Goal: Information Seeking & Learning: Learn about a topic

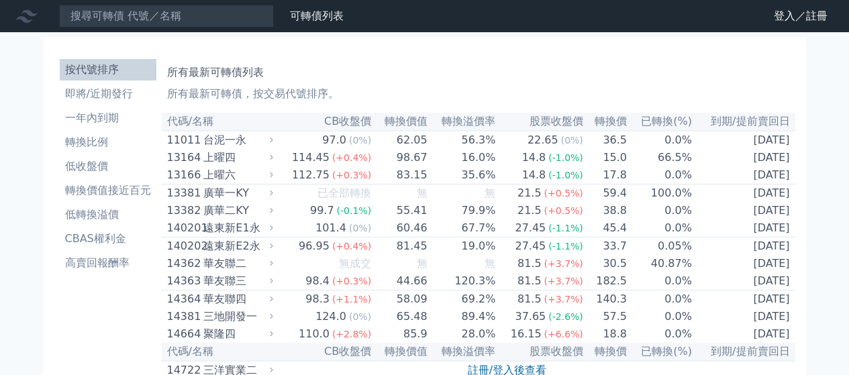
scroll to position [336, 0]
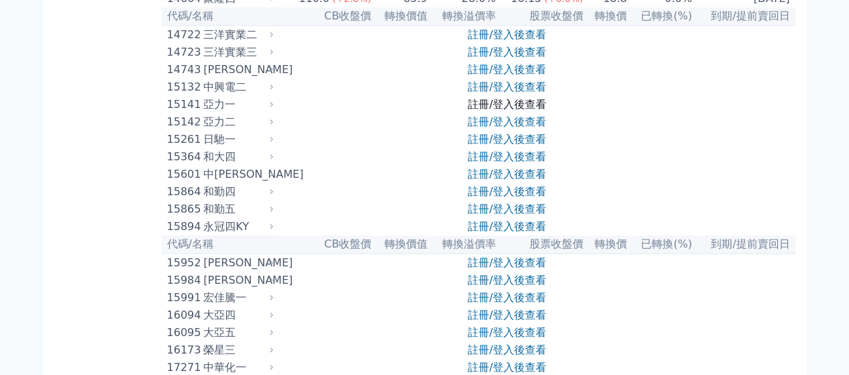
click at [512, 111] on link "註冊/登入後查看" at bounding box center [507, 104] width 79 height 13
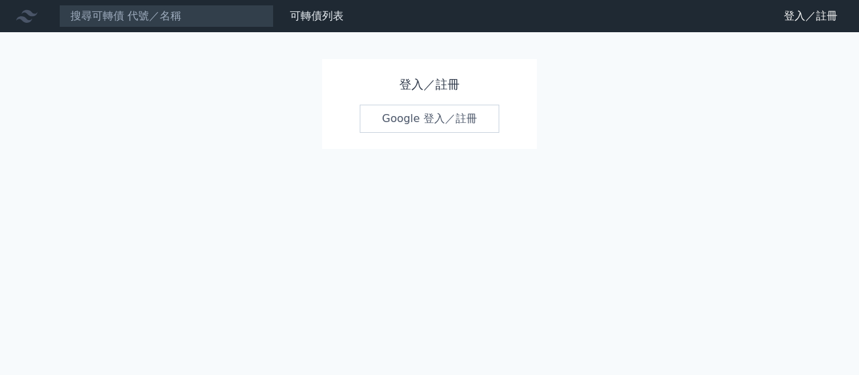
click at [460, 119] on link "Google 登入／註冊" at bounding box center [430, 119] width 140 height 28
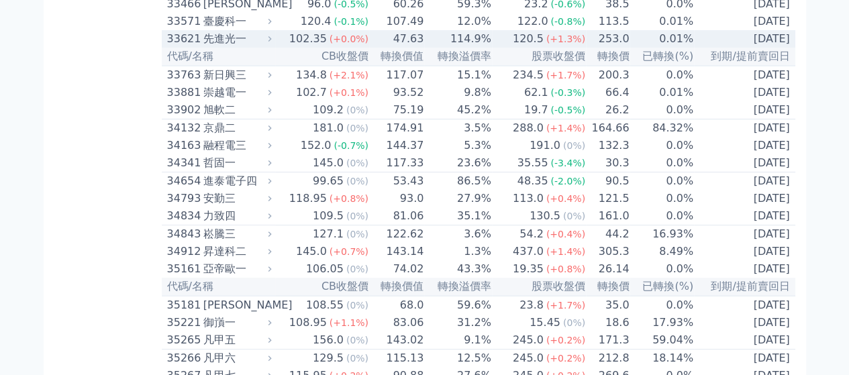
scroll to position [2578, 0]
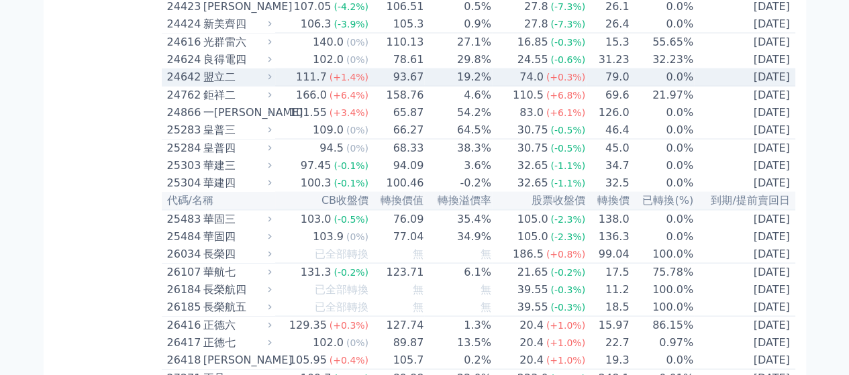
scroll to position [1235, 0]
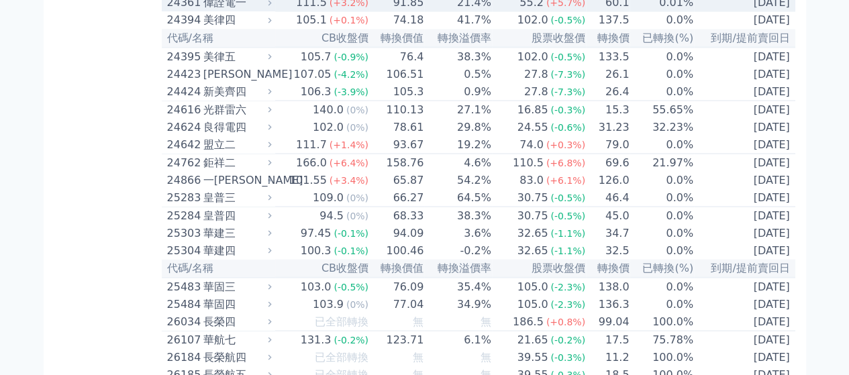
click at [285, 11] on td "111.5 (+3.2%)" at bounding box center [322, 2] width 94 height 17
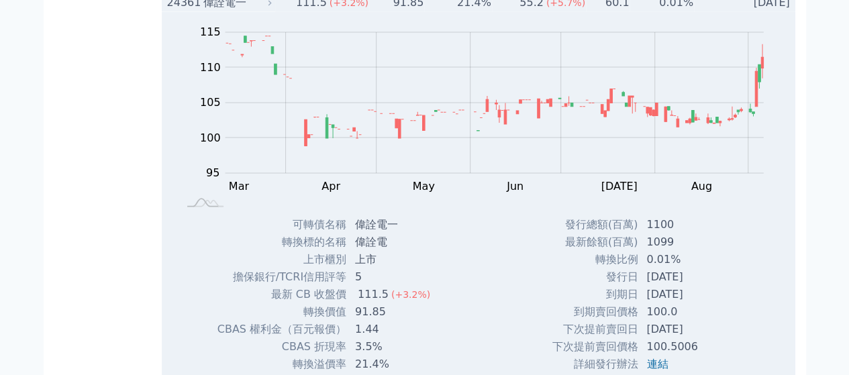
click at [274, 7] on icon at bounding box center [269, 2] width 9 height 9
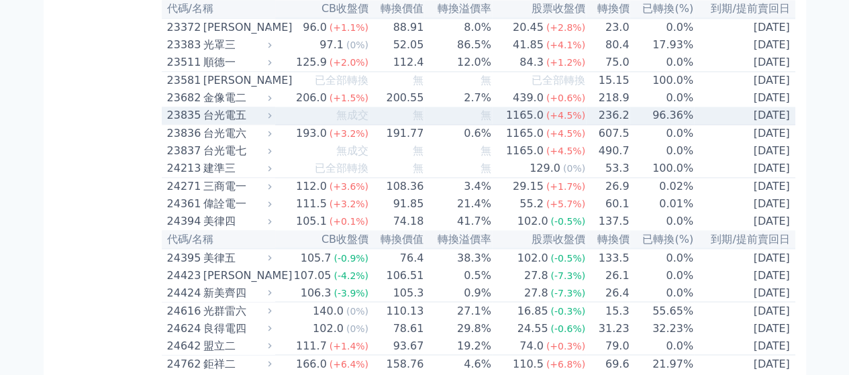
scroll to position [1101, 0]
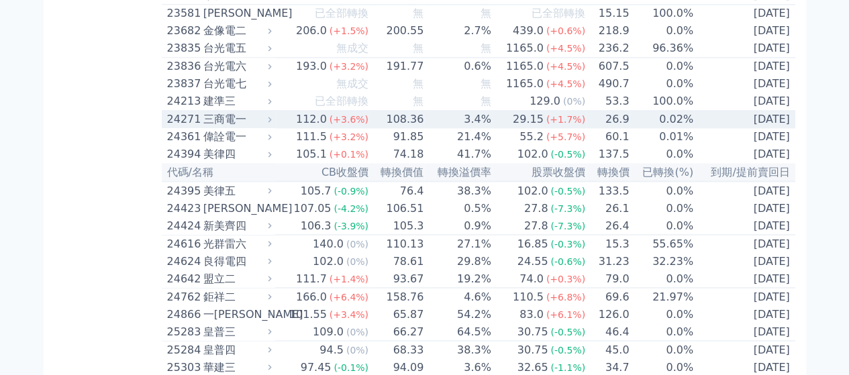
click at [244, 128] on div "三商電一" at bounding box center [236, 119] width 66 height 16
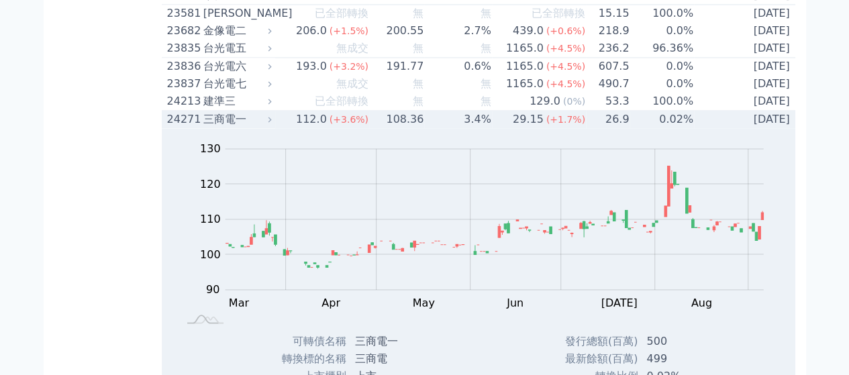
click at [274, 124] on icon at bounding box center [269, 119] width 9 height 9
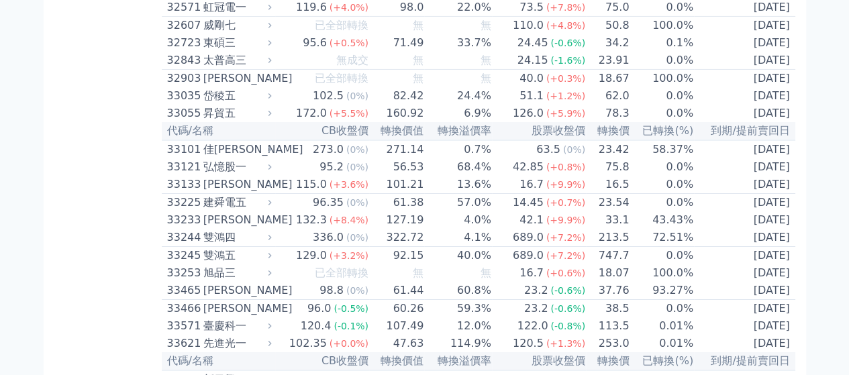
scroll to position [2377, 0]
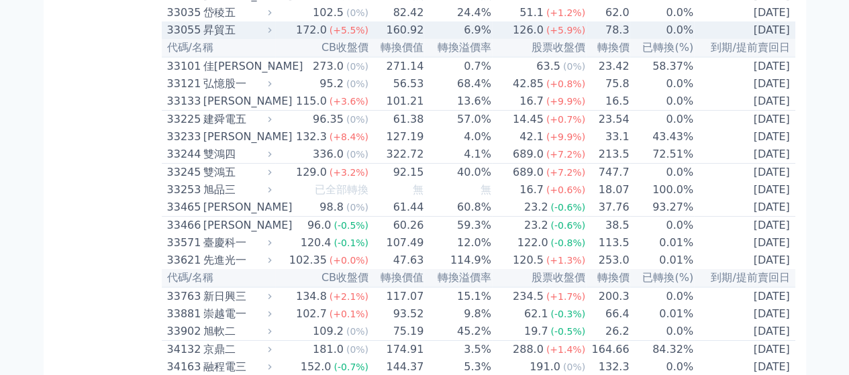
click at [272, 34] on icon at bounding box center [269, 30] width 9 height 9
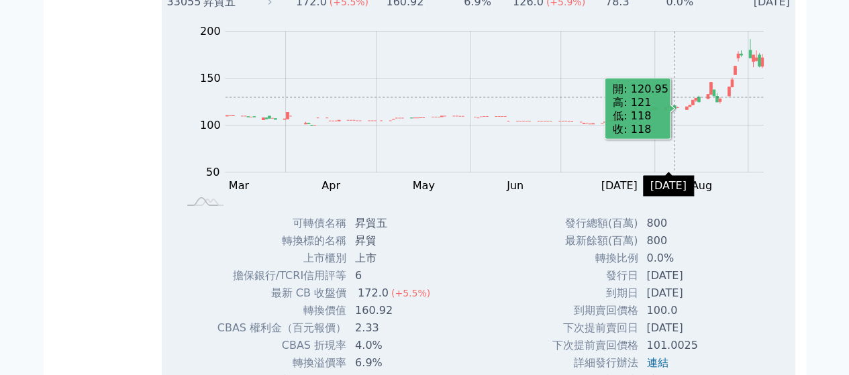
scroll to position [2511, 0]
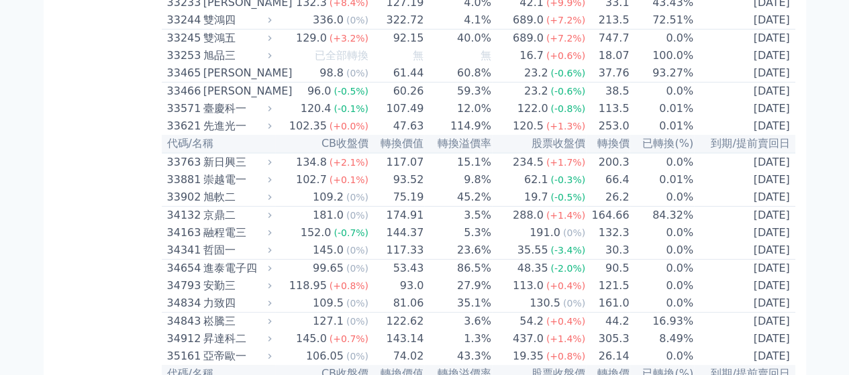
scroll to position [2578, 0]
